Goal: Use online tool/utility: Utilize a website feature to perform a specific function

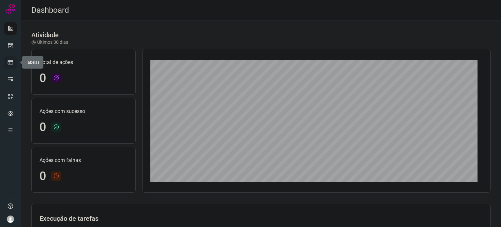
click at [11, 59] on icon at bounding box center [10, 62] width 7 height 7
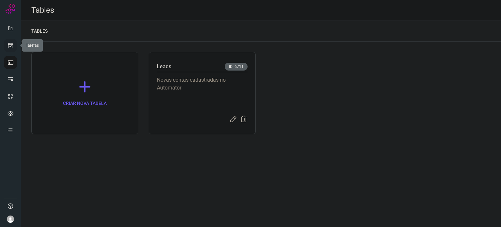
click at [11, 39] on link at bounding box center [10, 45] width 13 height 13
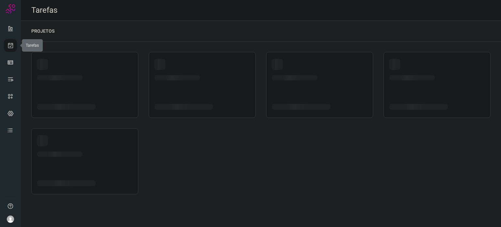
click at [11, 47] on icon at bounding box center [10, 45] width 7 height 7
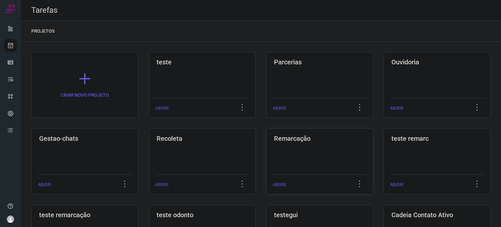
click at [302, 141] on h3 "Remarcação" at bounding box center [319, 138] width 91 height 8
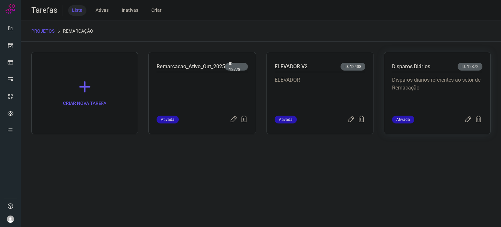
click at [422, 85] on p "Disparos diarios referentes ao setor de Remacação" at bounding box center [437, 92] width 90 height 33
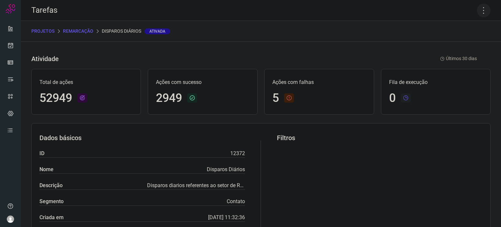
click at [477, 8] on icon at bounding box center [484, 11] width 14 height 14
click at [461, 40] on li "Executar" at bounding box center [455, 43] width 59 height 10
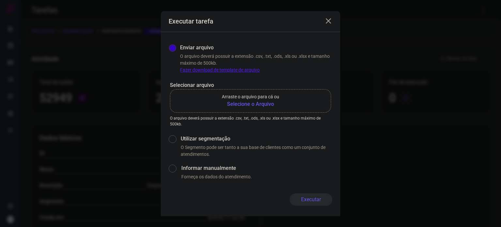
click at [243, 105] on b "Selecione o Arquivo" at bounding box center [250, 104] width 57 height 8
click at [0, 0] on input "Arraste o arquivo para cá ou Selecione o Arquivo" at bounding box center [0, 0] width 0 height 0
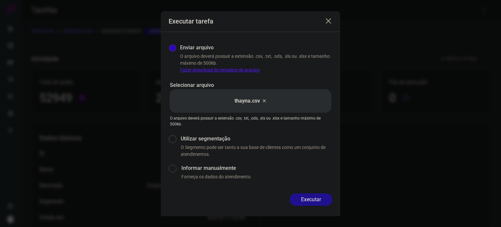
click at [304, 197] on button "Executar" at bounding box center [311, 199] width 43 height 12
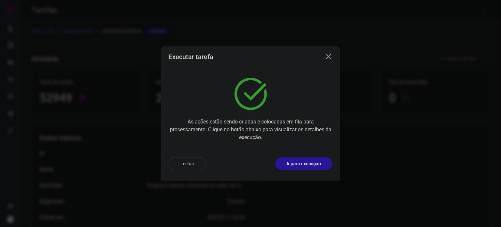
click at [320, 161] on p "Ir para execução" at bounding box center [304, 163] width 34 height 7
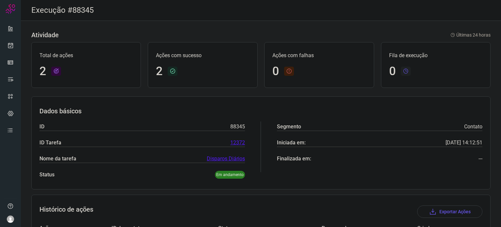
scroll to position [74, 0]
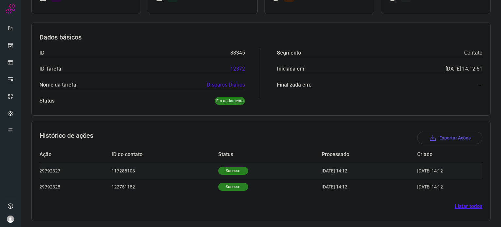
click at [235, 173] on p "Sucesso" at bounding box center [233, 171] width 30 height 8
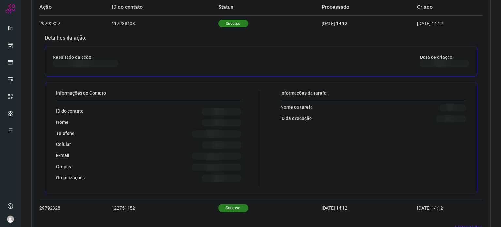
scroll to position [232, 0]
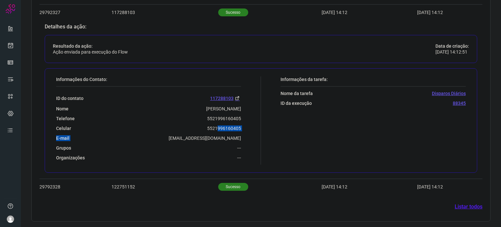
drag, startPoint x: 204, startPoint y: 130, endPoint x: 206, endPoint y: 125, distance: 5.8
click at [212, 127] on div "ID do contato 117288103 Nome [PERSON_NAME] Telefone 5521996160405 Celular [PHON…" at bounding box center [148, 123] width 185 height 74
click at [189, 125] on div "Celular [PHONE_NUMBER]" at bounding box center [148, 128] width 185 height 6
drag, startPoint x: 204, startPoint y: 130, endPoint x: 230, endPoint y: 126, distance: 26.5
click at [230, 126] on div "ID do contato 117288103 Nome [PERSON_NAME] Telefone 5521996160405 Celular [PHON…" at bounding box center [148, 123] width 185 height 74
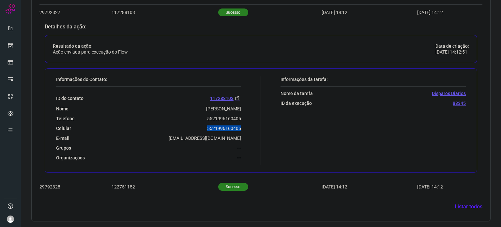
drag, startPoint x: 202, startPoint y: 126, endPoint x: 254, endPoint y: 125, distance: 51.6
click at [255, 125] on div "Informações do Contato: ID do contato 117288103 Nome [PERSON_NAME] Telefone 552…" at bounding box center [157, 120] width 208 height 88
copy p "5521996160405"
